Goal: Information Seeking & Learning: Learn about a topic

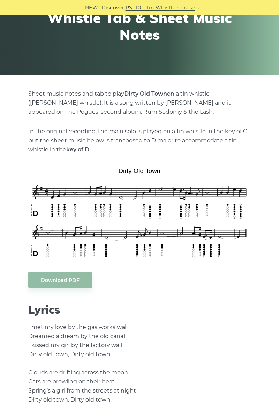
scroll to position [89, 0]
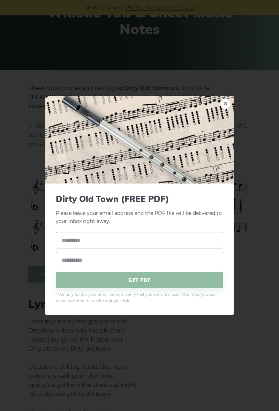
click at [224, 109] on link "×" at bounding box center [225, 103] width 10 height 10
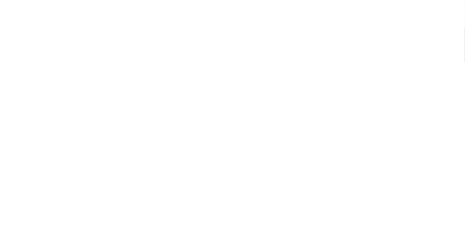
scroll to position [519, 0]
